Goal: Task Accomplishment & Management: Manage account settings

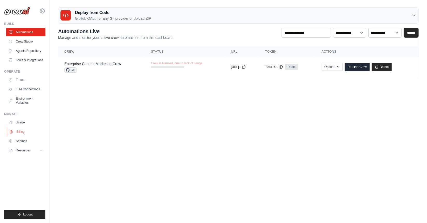
click at [17, 132] on link "Billing" at bounding box center [26, 132] width 39 height 8
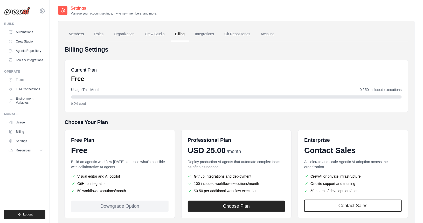
click at [78, 33] on link "Members" at bounding box center [76, 34] width 23 height 14
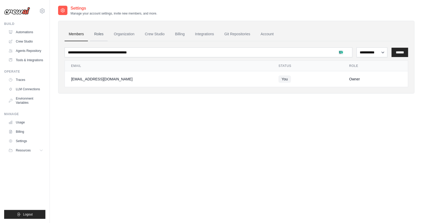
click at [97, 33] on link "Roles" at bounding box center [99, 34] width 18 height 14
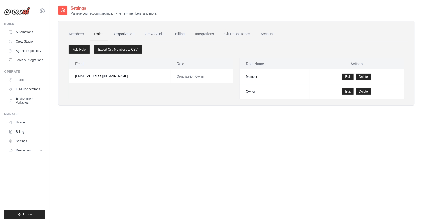
click at [128, 32] on link "Organization" at bounding box center [124, 34] width 29 height 14
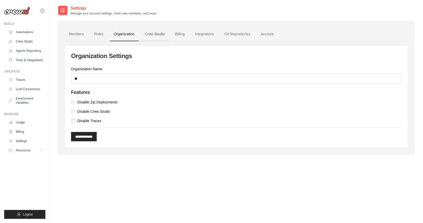
click at [153, 37] on link "Crew Studio" at bounding box center [155, 34] width 28 height 14
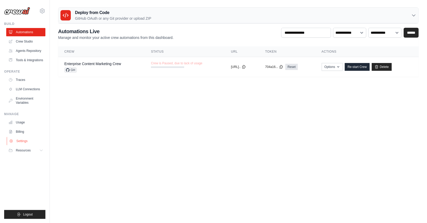
click at [24, 142] on link "Settings" at bounding box center [26, 141] width 39 height 8
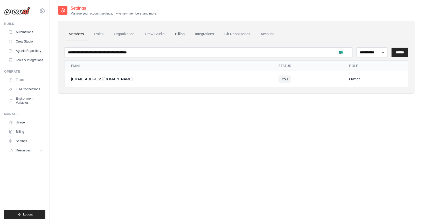
click at [180, 35] on link "Billing" at bounding box center [180, 34] width 18 height 14
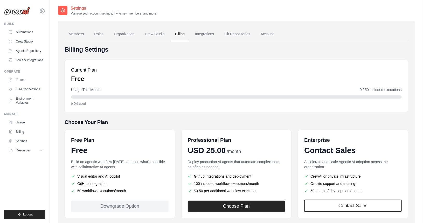
click at [180, 35] on link "Billing" at bounding box center [180, 34] width 18 height 14
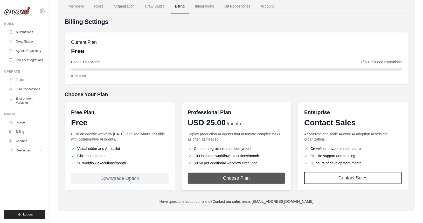
click at [216, 177] on button "Choose Plan" at bounding box center [237, 178] width 98 height 11
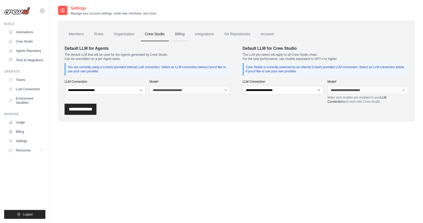
click at [181, 33] on link "Billing" at bounding box center [180, 34] width 18 height 14
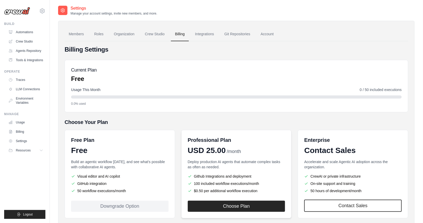
scroll to position [0, 0]
click at [209, 35] on link "Integrations" at bounding box center [204, 34] width 27 height 14
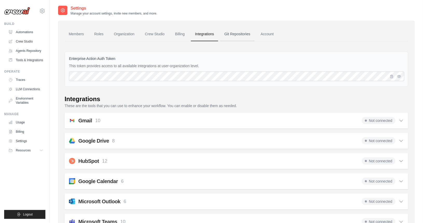
click at [235, 33] on link "Git Repositories" at bounding box center [237, 34] width 34 height 14
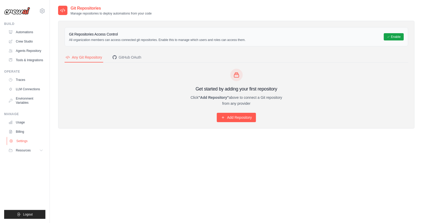
click at [22, 143] on link "Settings" at bounding box center [26, 141] width 39 height 8
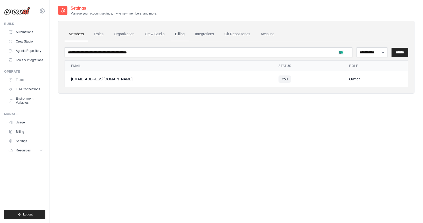
click at [177, 34] on link "Billing" at bounding box center [180, 34] width 18 height 14
